Goal: Complete application form

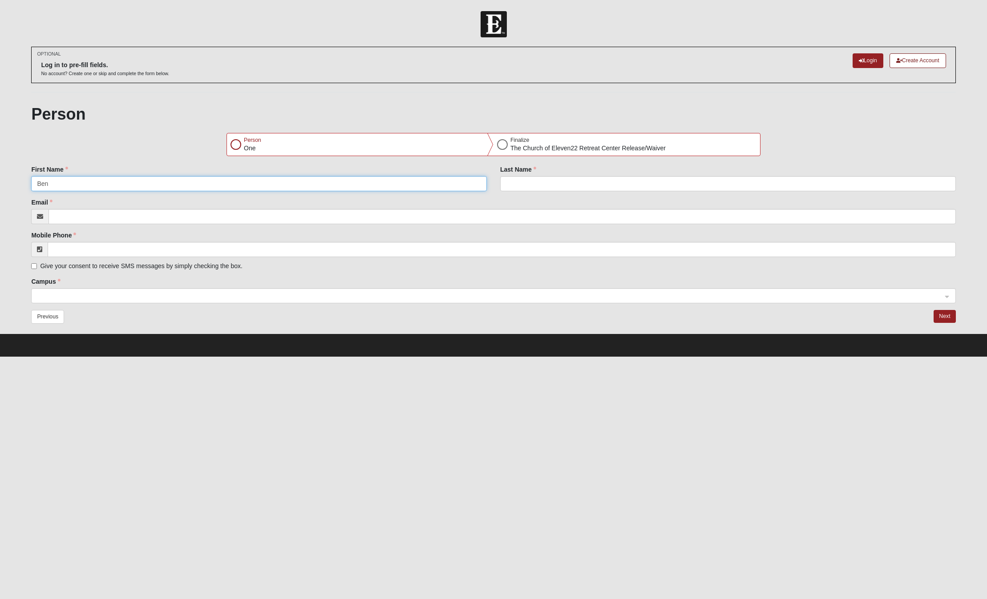
type input "Ben"
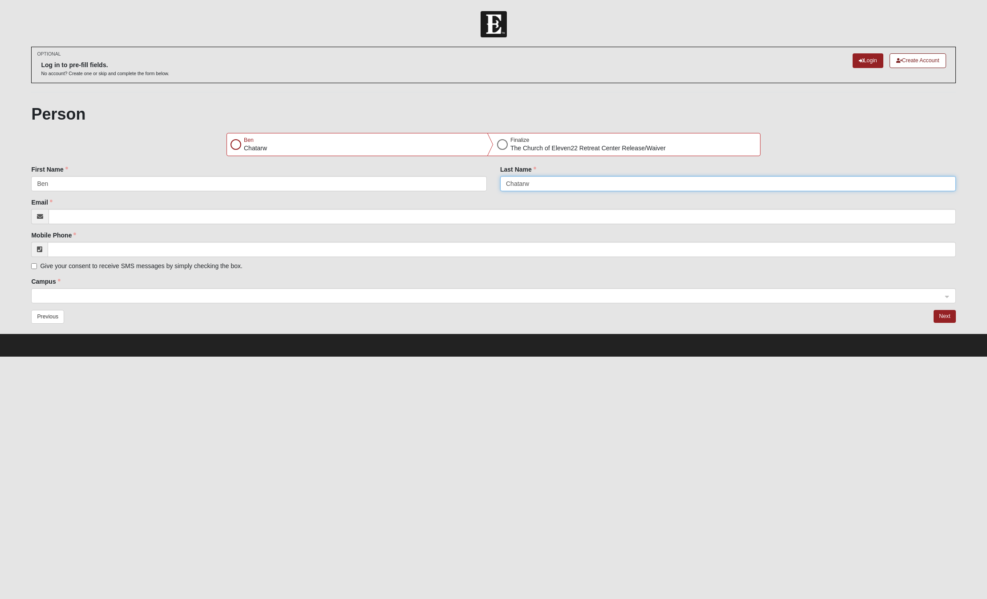
click at [538, 180] on input "Chatarw" at bounding box center [728, 183] width 456 height 15
type input "Chatraw"
type input "[EMAIL_ADDRESS][DOMAIN_NAME]"
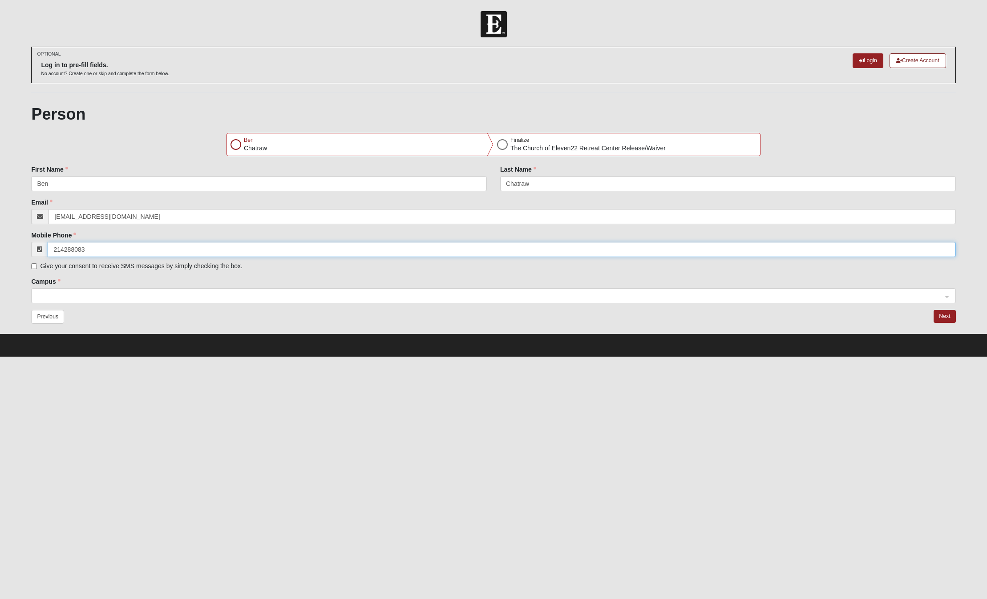
type input "[PHONE_NUMBER]"
click at [100, 295] on span at bounding box center [489, 296] width 905 height 10
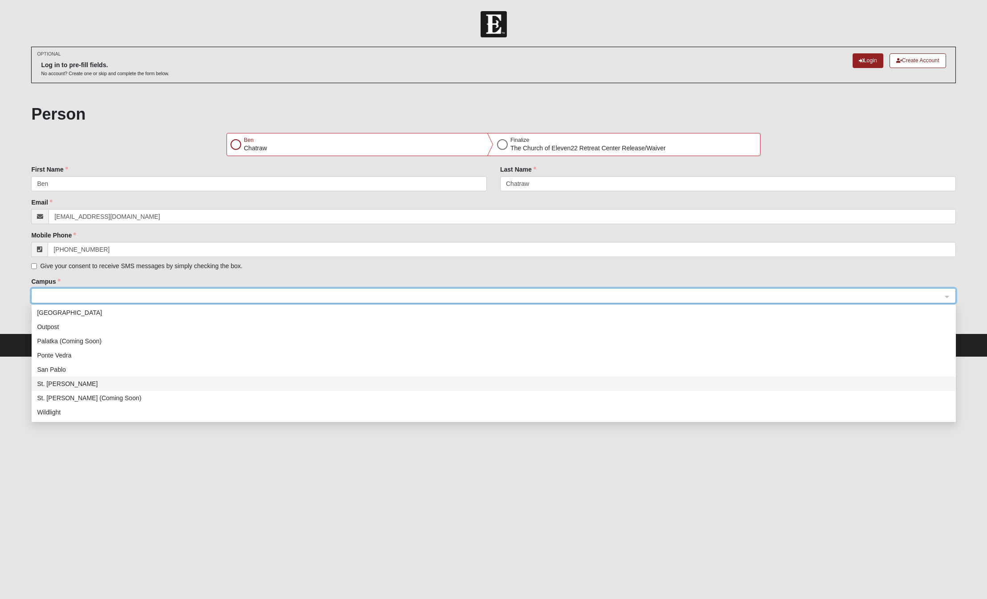
click at [138, 300] on input "search" at bounding box center [489, 295] width 907 height 13
click at [57, 412] on div "NONE" at bounding box center [494, 413] width 914 height 10
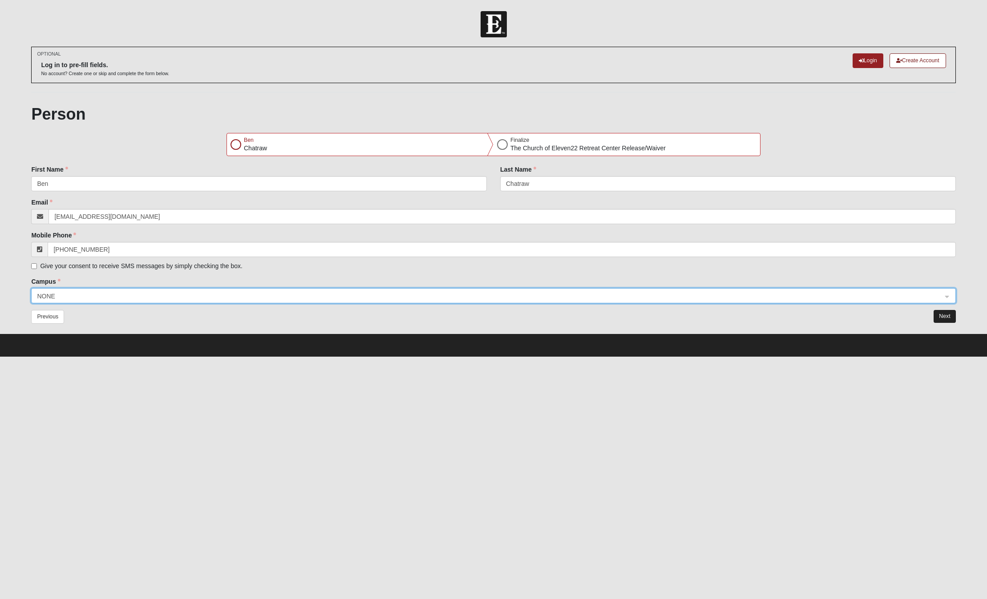
click at [945, 313] on button "Next" at bounding box center [945, 316] width 22 height 13
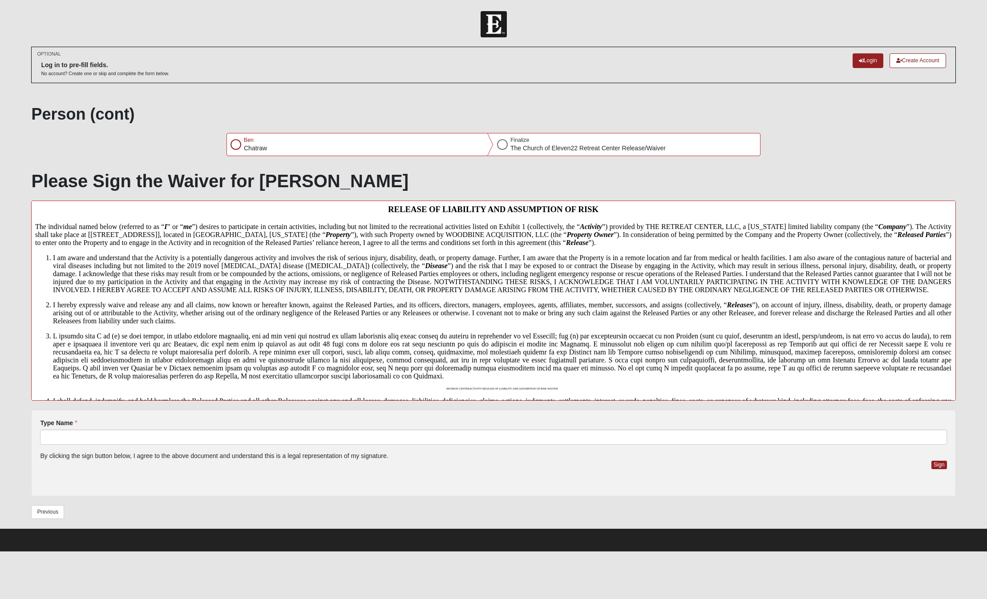
scroll to position [0, 0]
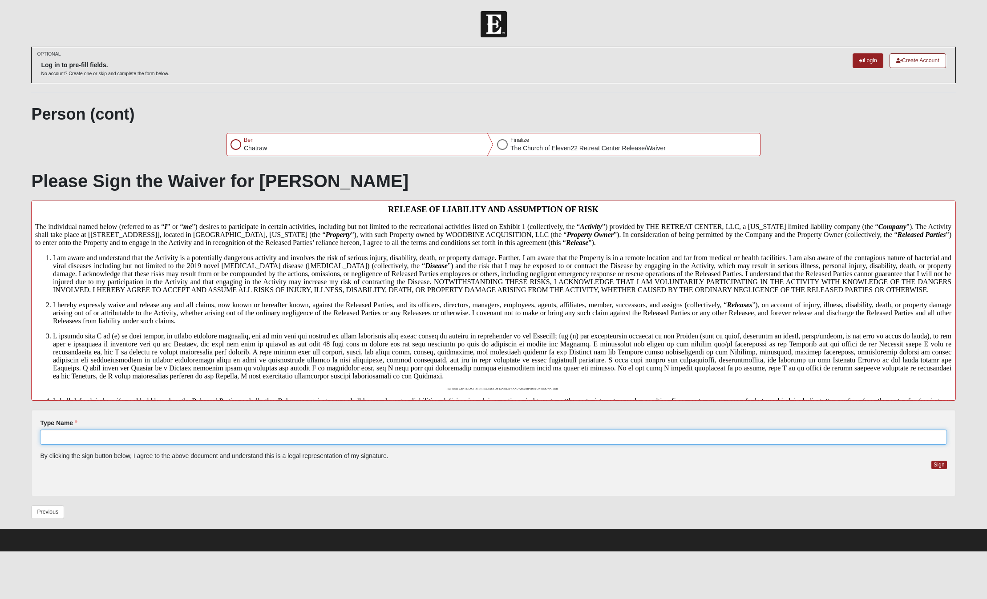
click at [89, 439] on input "Type Name" at bounding box center [493, 437] width 906 height 15
type input "[PERSON_NAME]"
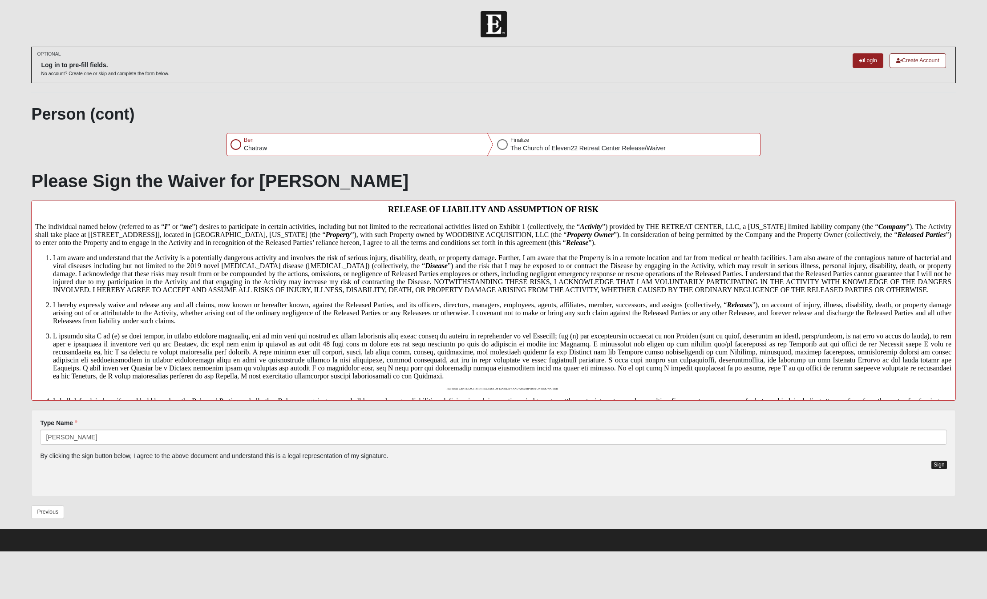
click at [936, 465] on button "Sign" at bounding box center [939, 465] width 16 height 8
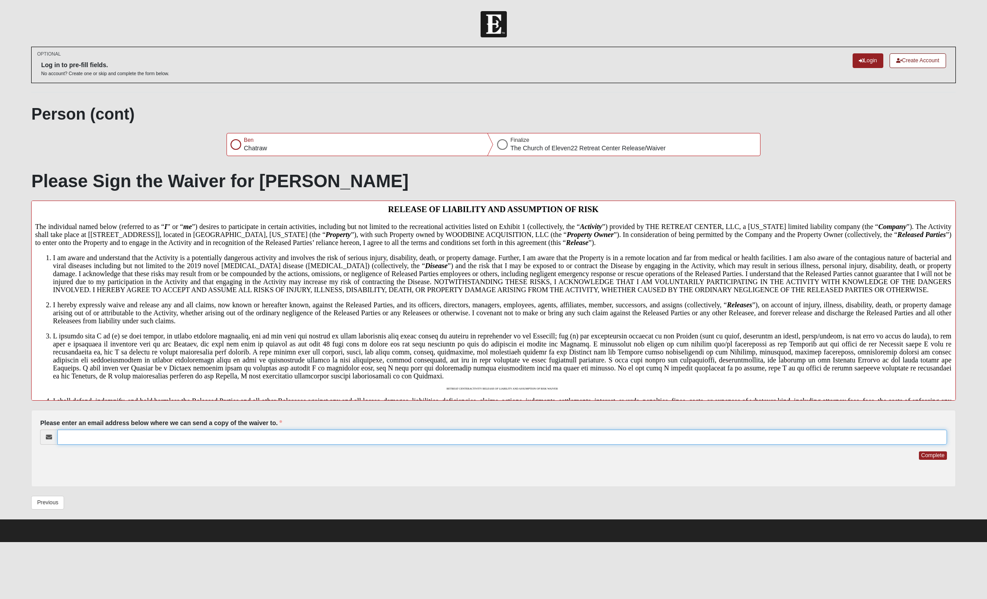
click at [97, 437] on input "Please enter an email address below where we can send a copy of the waiver to." at bounding box center [501, 437] width 889 height 15
type input "[EMAIL_ADDRESS][DOMAIN_NAME]"
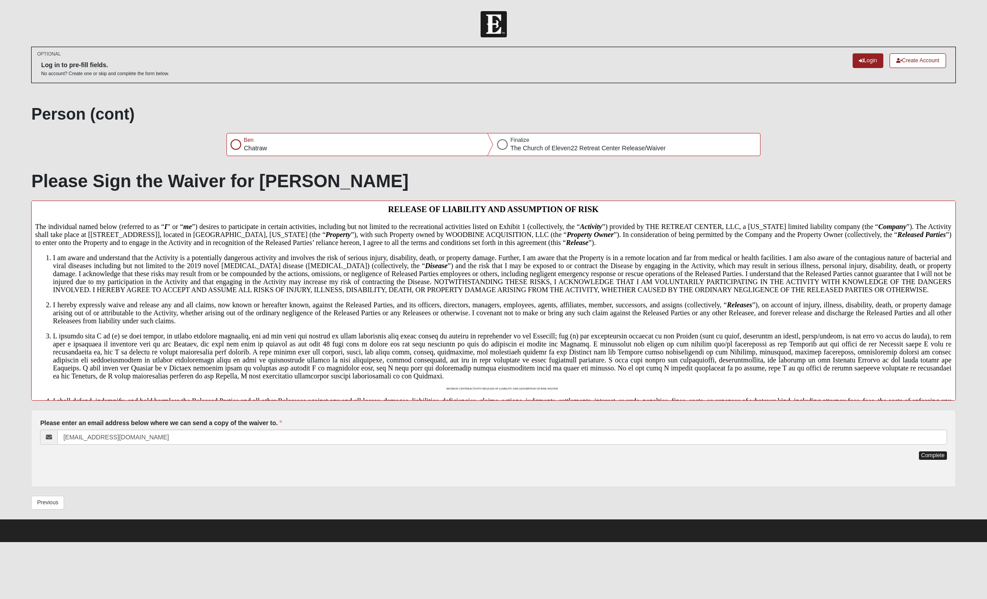
click at [930, 452] on button "Complete" at bounding box center [933, 456] width 28 height 8
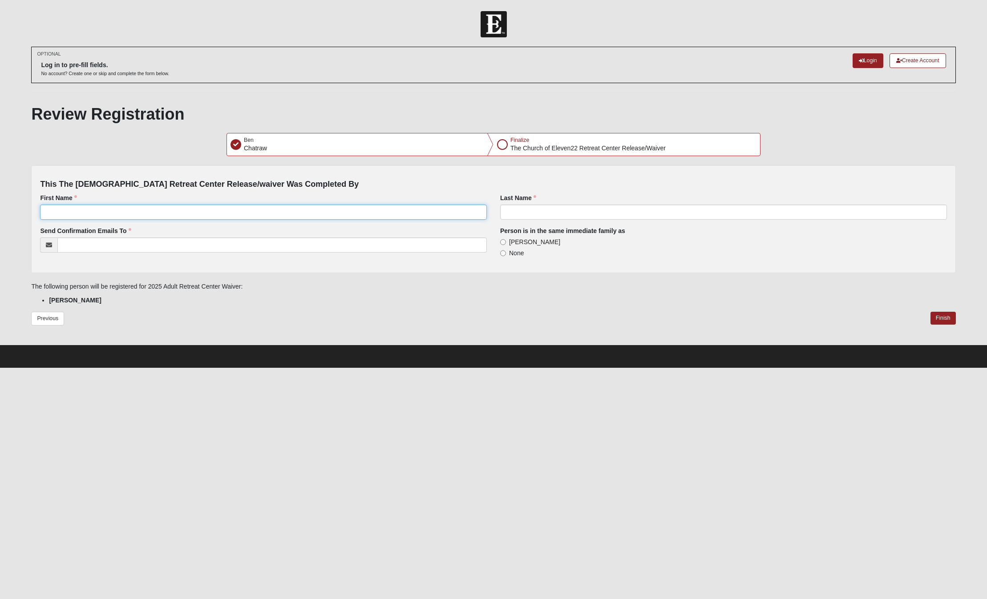
click at [70, 210] on input "First Name" at bounding box center [263, 212] width 447 height 15
type input "Ben"
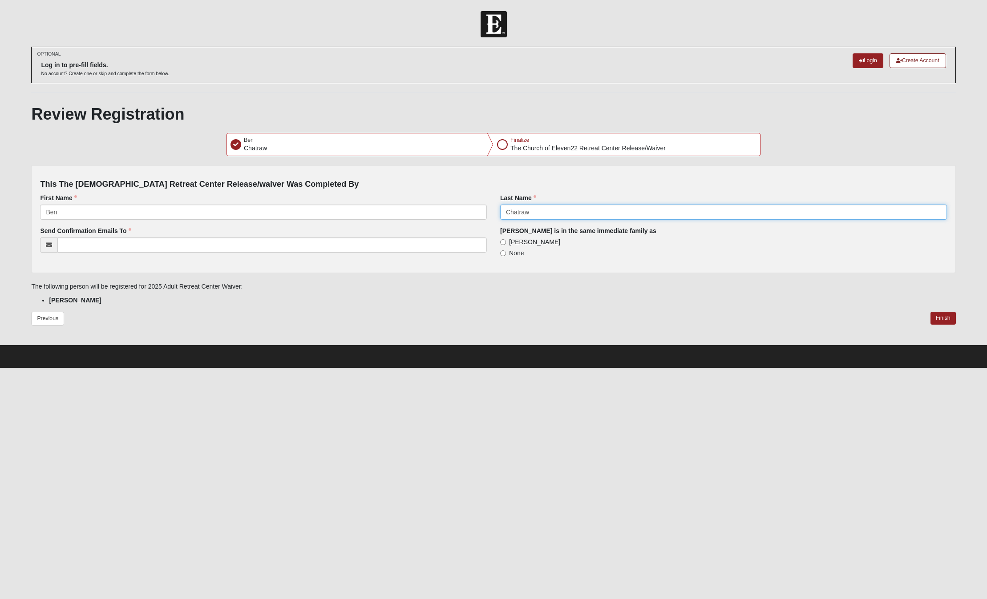
type input "Chatraw"
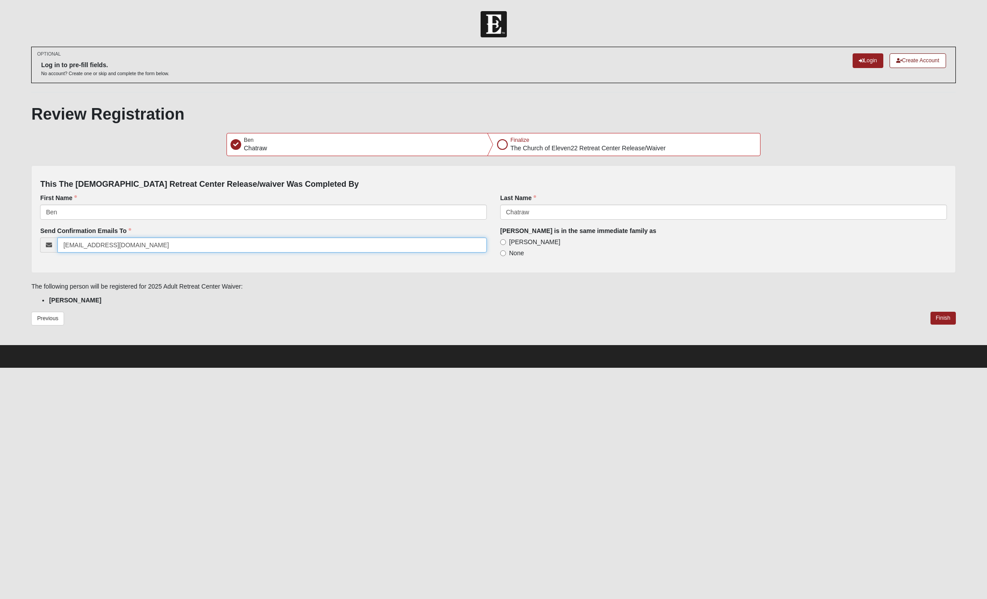
type input "[EMAIL_ADDRESS][DOMAIN_NAME]"
click at [611, 368] on html "Log In [DATE] Adult [GEOGRAPHIC_DATA] Waiver Error OPTIONAL Log in to pre-fill …" at bounding box center [493, 184] width 987 height 368
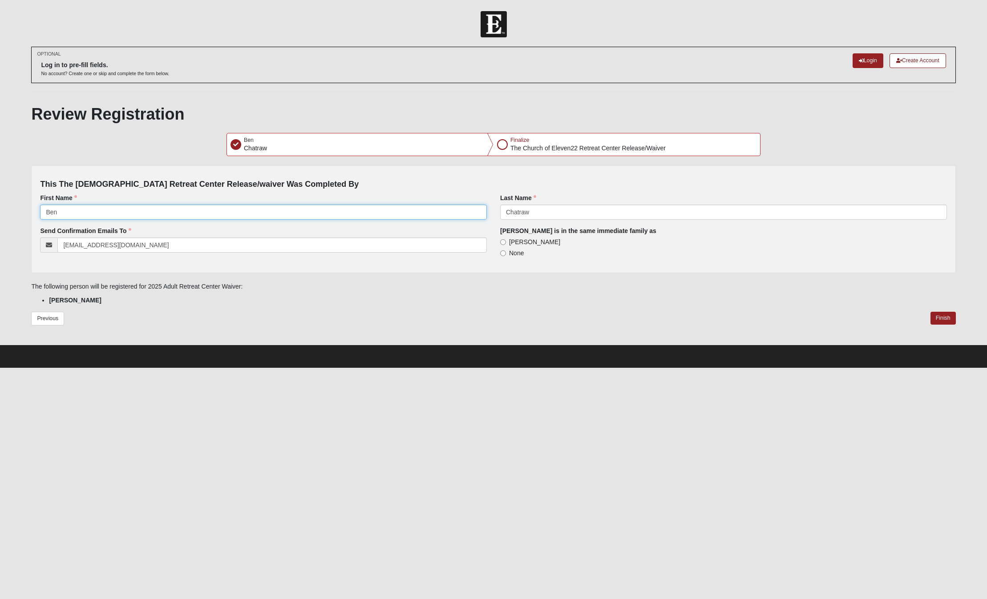
drag, startPoint x: 69, startPoint y: 212, endPoint x: 170, endPoint y: 205, distance: 101.7
click at [170, 205] on input "Ben" at bounding box center [263, 212] width 447 height 15
click at [141, 213] on input "Ben" at bounding box center [263, 212] width 447 height 15
click at [947, 316] on button "Finish" at bounding box center [942, 318] width 25 height 13
